Goal: Information Seeking & Learning: Learn about a topic

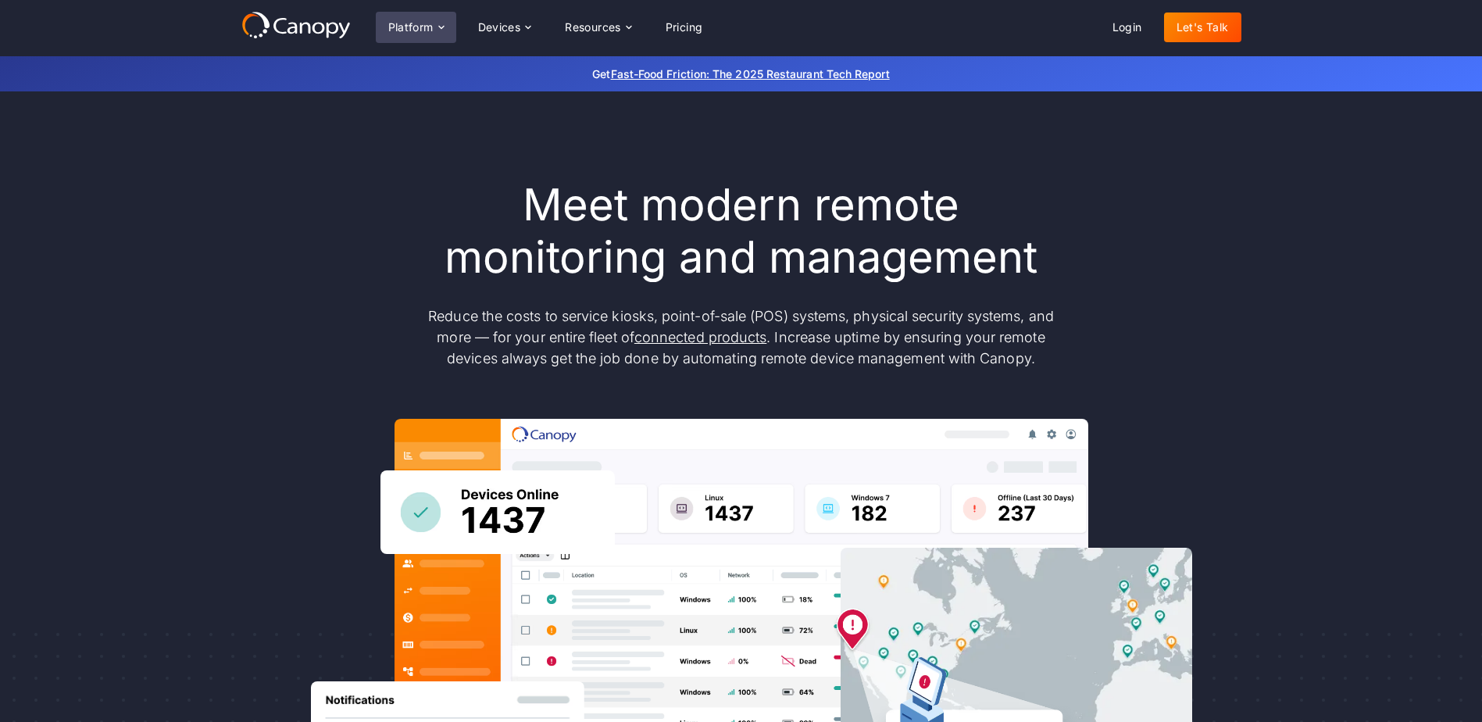
click at [434, 29] on div "Platform" at bounding box center [410, 27] width 45 height 11
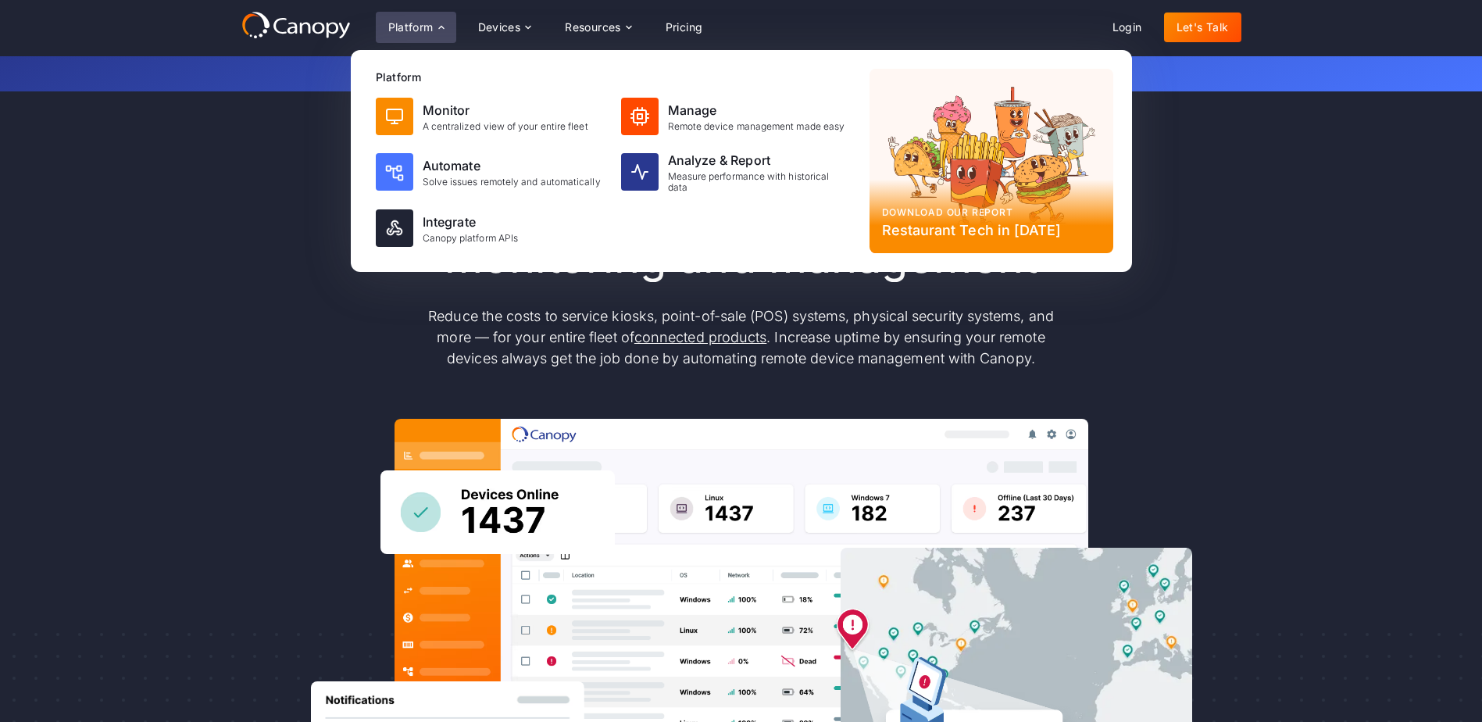
click at [434, 29] on div "Platform" at bounding box center [410, 27] width 45 height 11
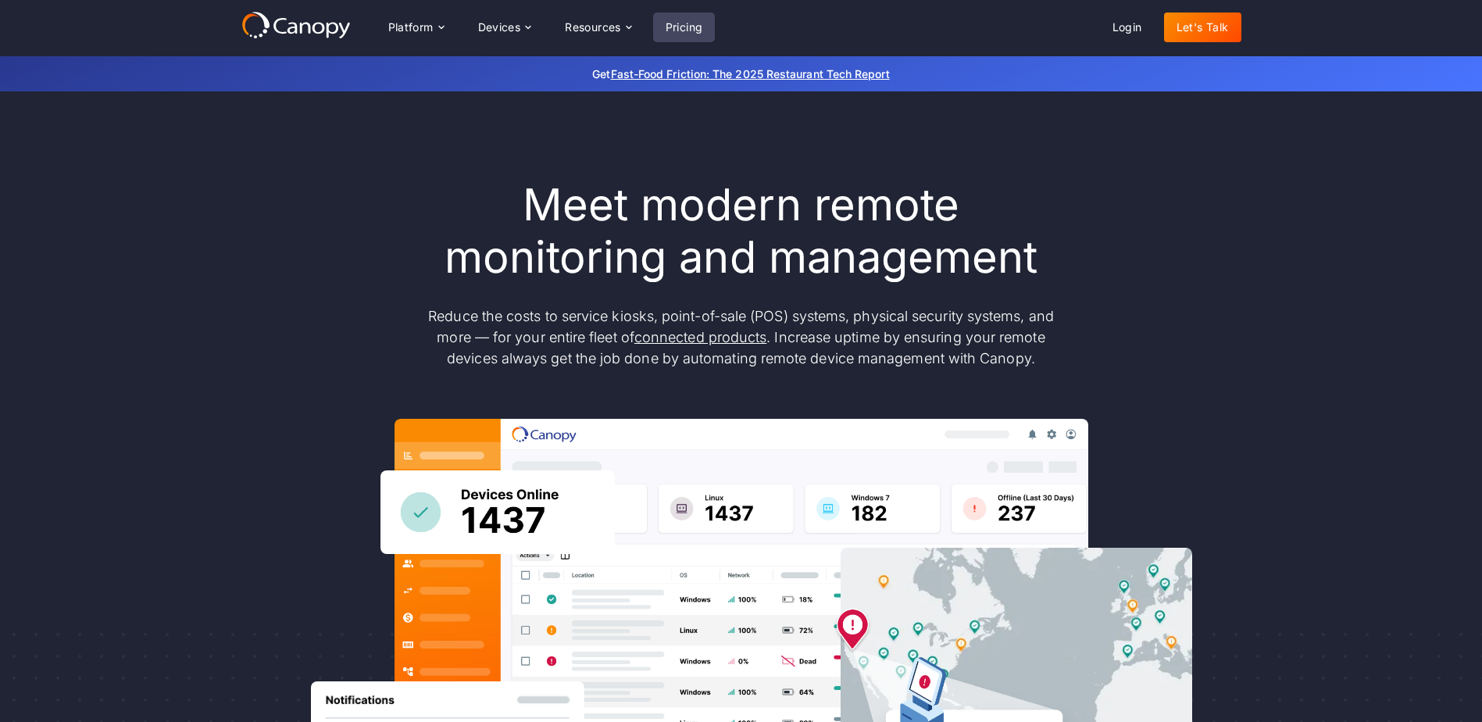
click at [679, 26] on link "Pricing" at bounding box center [684, 27] width 62 height 30
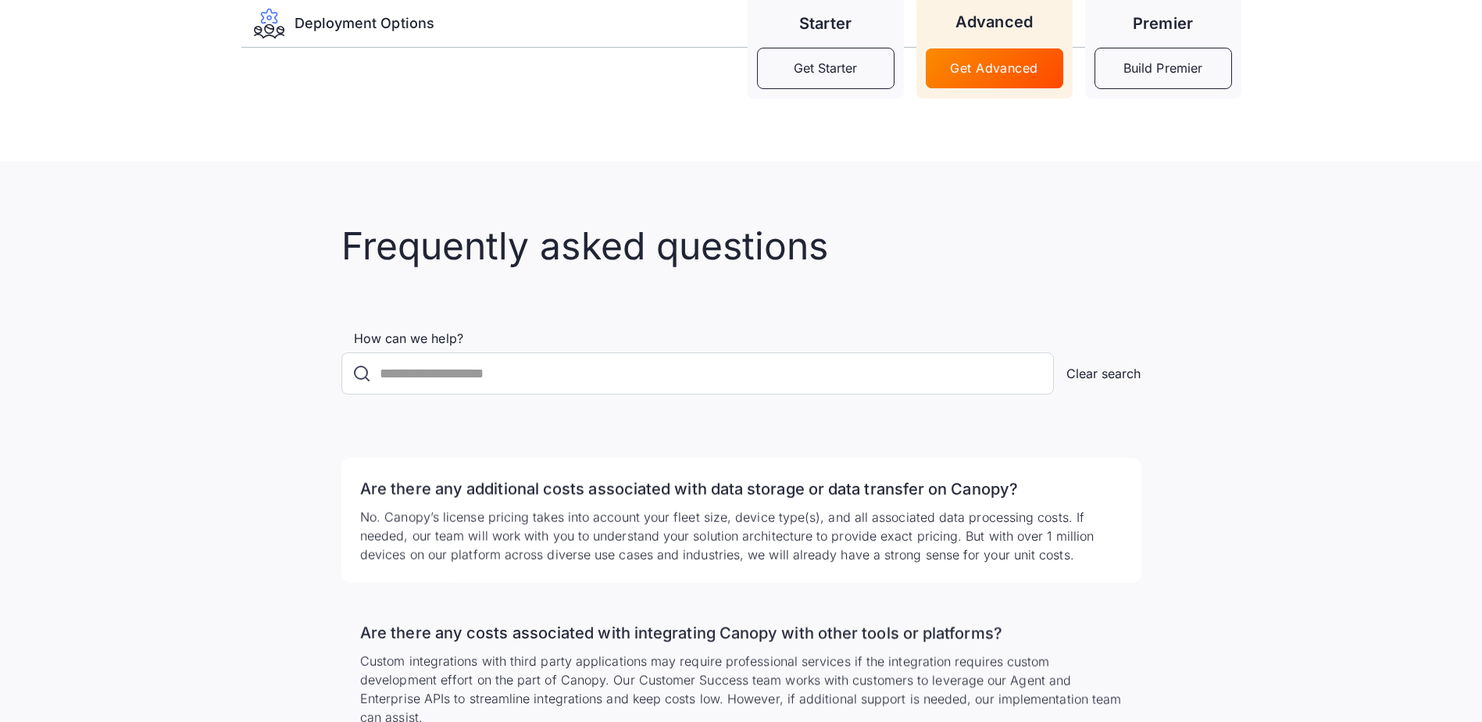
scroll to position [2891, 0]
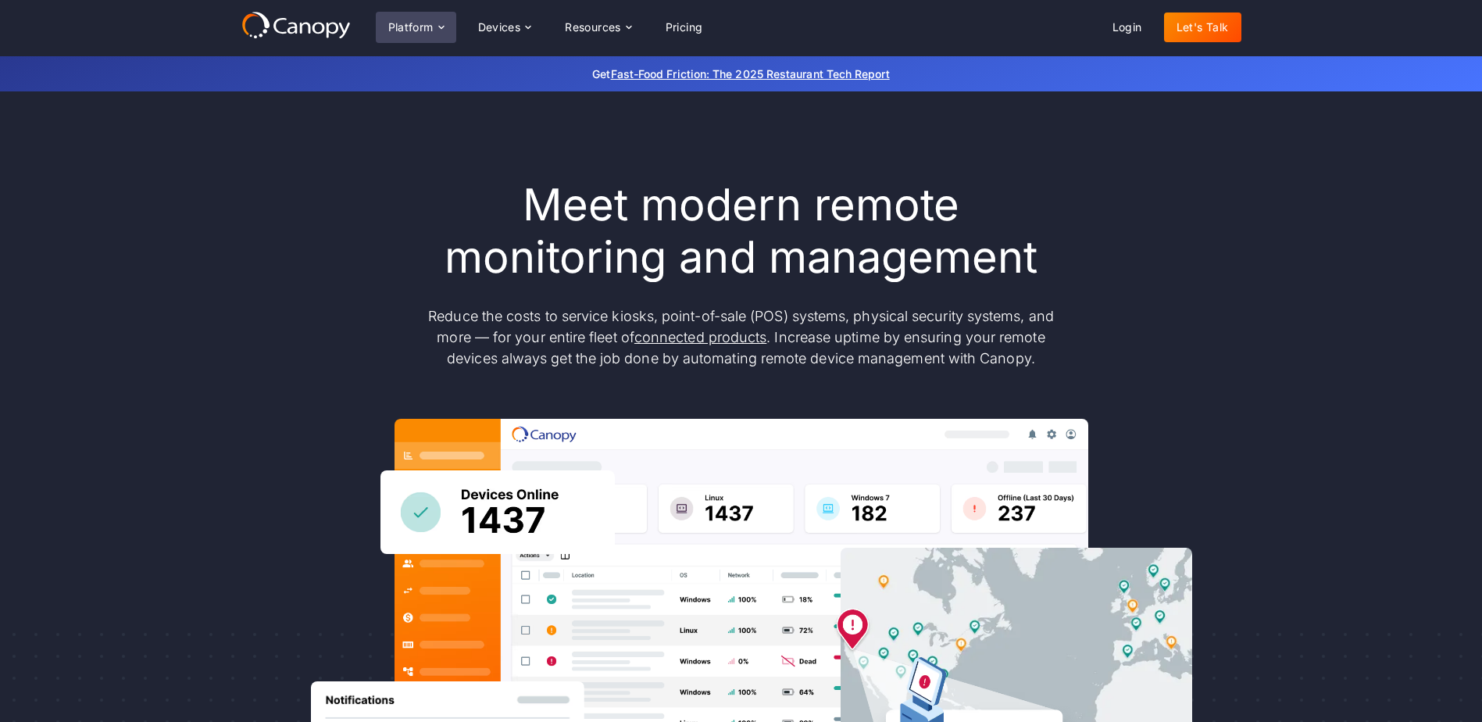
click at [443, 27] on icon at bounding box center [441, 27] width 12 height 12
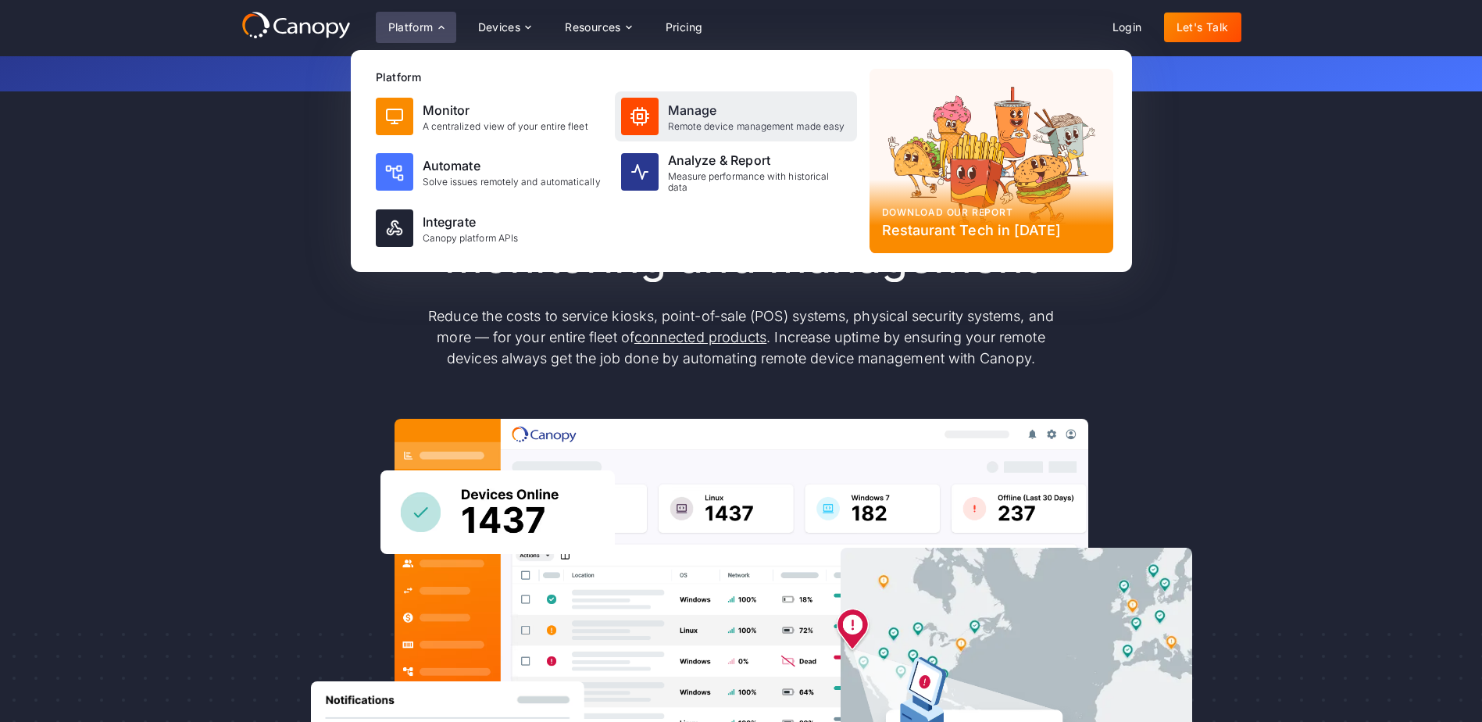
click at [736, 124] on div "Remote device management made easy" at bounding box center [756, 126] width 177 height 11
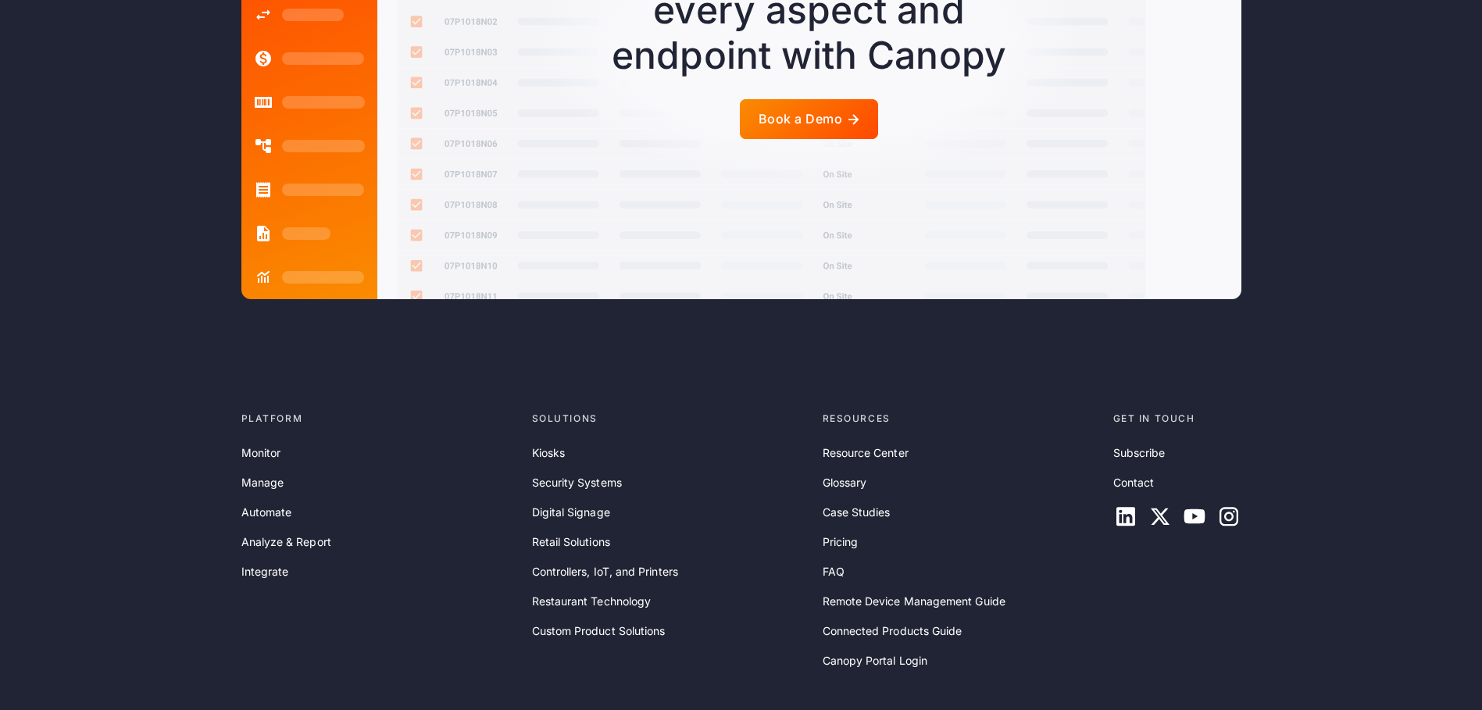
scroll to position [4017, 0]
